Goal: Information Seeking & Learning: Learn about a topic

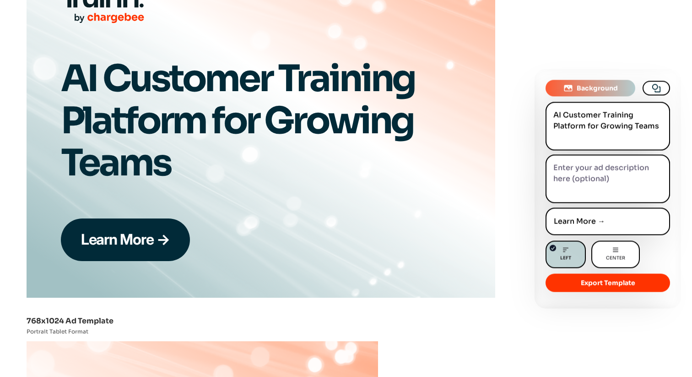
scroll to position [1602, 0]
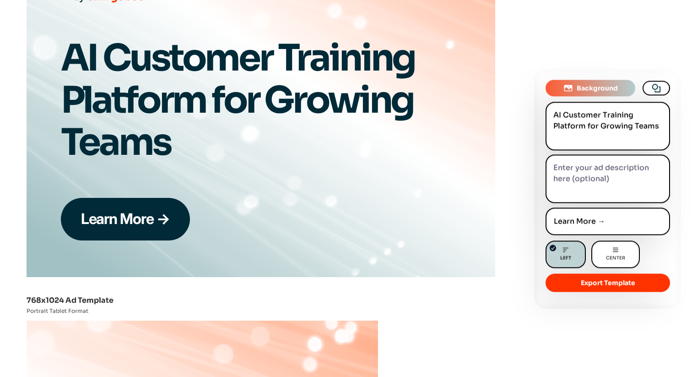
click at [614, 123] on textarea "AI Customer Training Platform for Growing Teams" at bounding box center [608, 126] width 125 height 49
click at [612, 115] on textarea "AI Customer Training Platform for Growing Teams" at bounding box center [608, 126] width 125 height 49
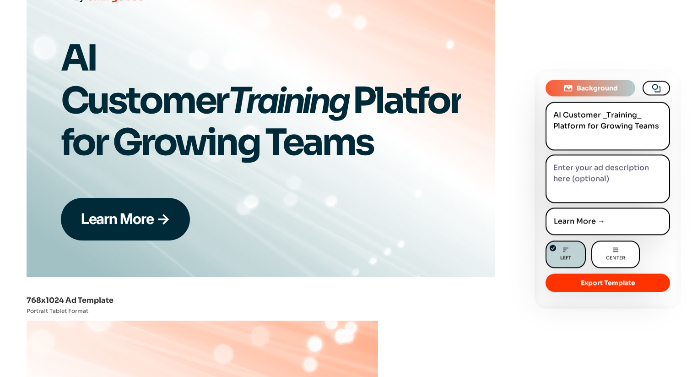
click at [601, 123] on textarea "AI Customer Training Platform for Growing Teams" at bounding box center [608, 126] width 125 height 49
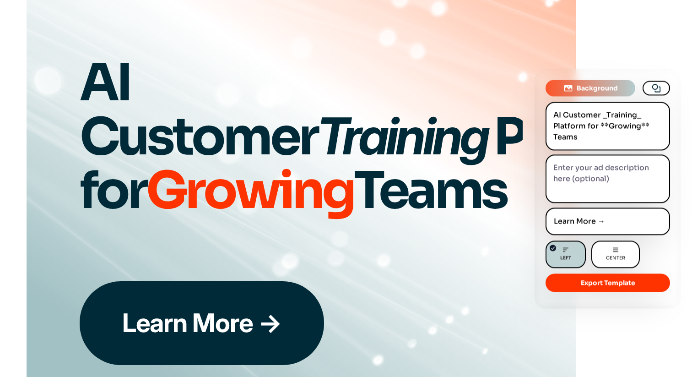
scroll to position [258, 0]
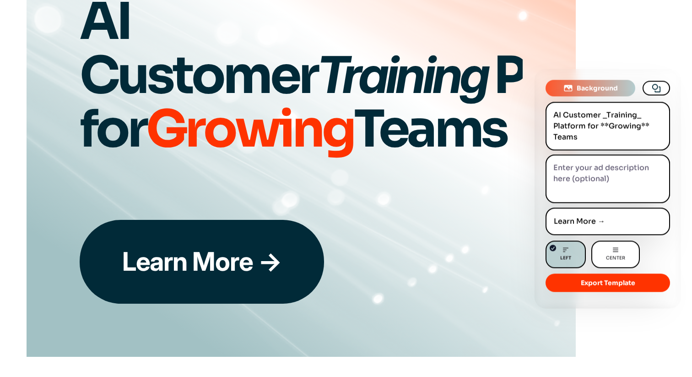
click at [606, 123] on textarea "AI Customer Training Platform for Growing Teams" at bounding box center [608, 126] width 125 height 49
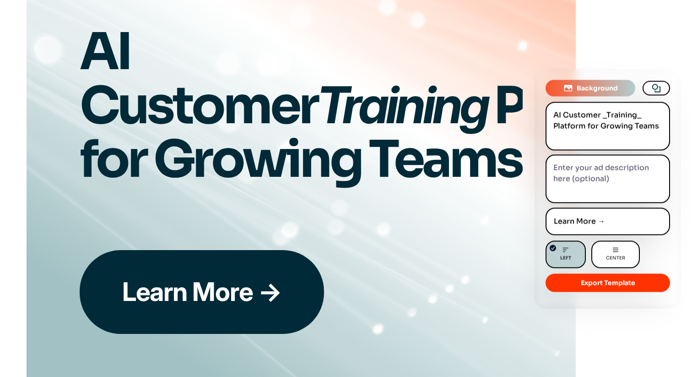
scroll to position [229, 0]
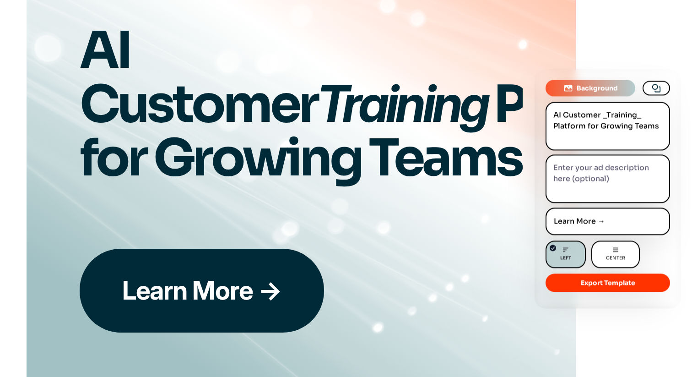
click at [605, 117] on textarea "AI Customer Training Platform for Growing Teams" at bounding box center [608, 126] width 125 height 49
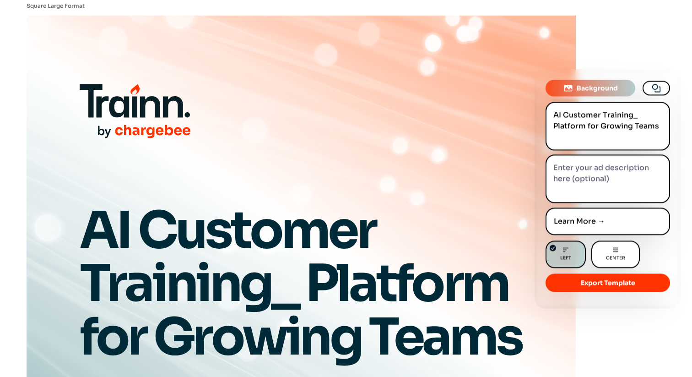
scroll to position [141, 0]
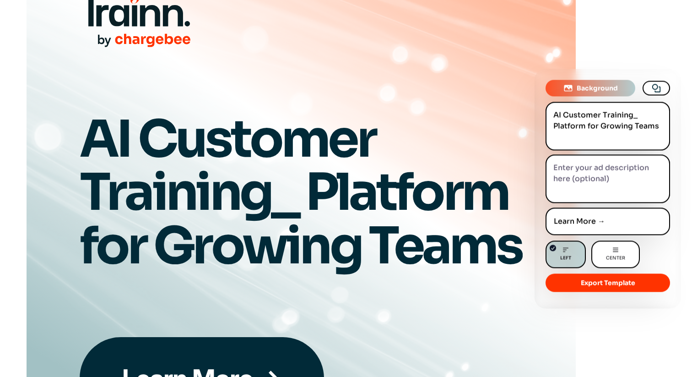
type textarea "AI Customer Training_ Platform for Growing Teams"
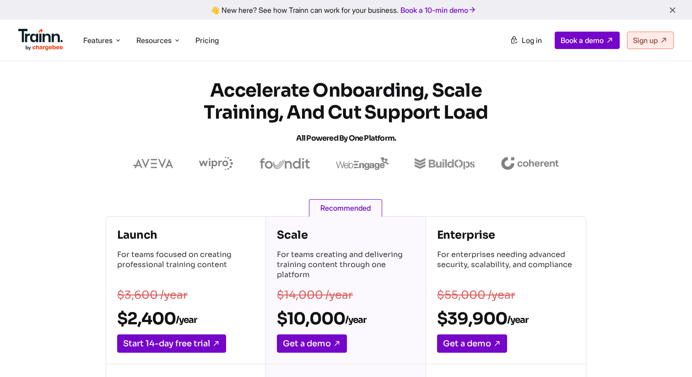
click at [41, 42] on img at bounding box center [40, 40] width 45 height 22
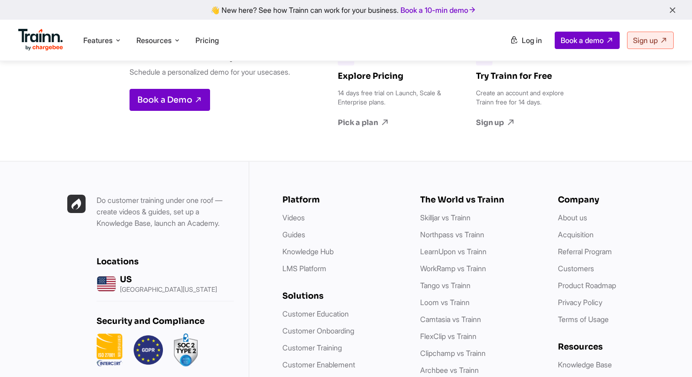
scroll to position [2523, 0]
